Goal: Task Accomplishment & Management: Use online tool/utility

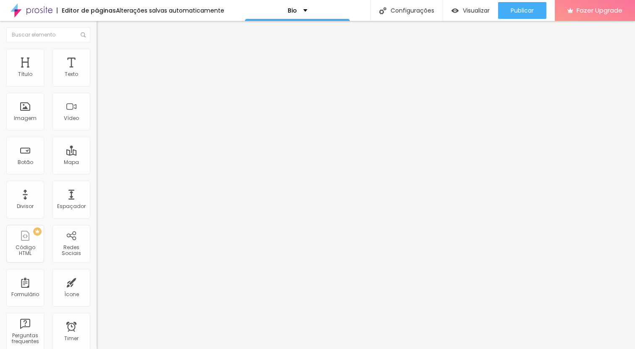
click at [97, 173] on input "[URL][DOMAIN_NAME]" at bounding box center [147, 169] width 101 height 8
paste input "ct-pro-balance-campanha-pelo-bem/e/175448"
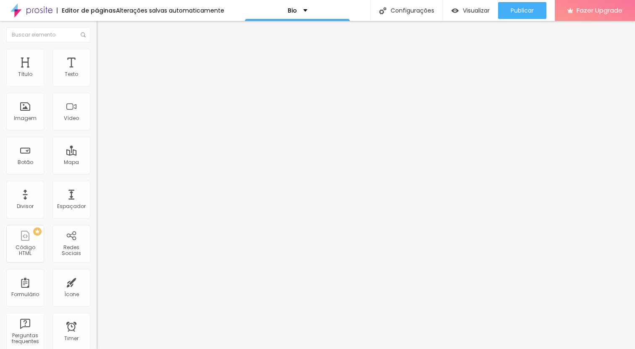
type input "[URL][DOMAIN_NAME]"
click at [97, 79] on input "NXT House - Simulado Hyrox 31/08" at bounding box center [147, 75] width 101 height 8
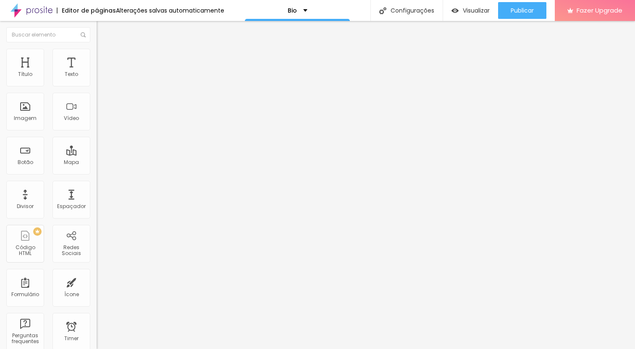
paste input "CT Pro Balance - Campanha PELO BEM"
type input "CT Pro Balance - Campanha PELO BEM"
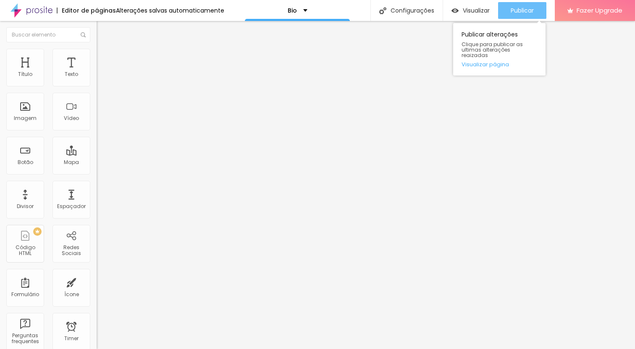
click at [528, 10] on span "Publicar" at bounding box center [521, 10] width 23 height 7
